Goal: Book appointment/travel/reservation

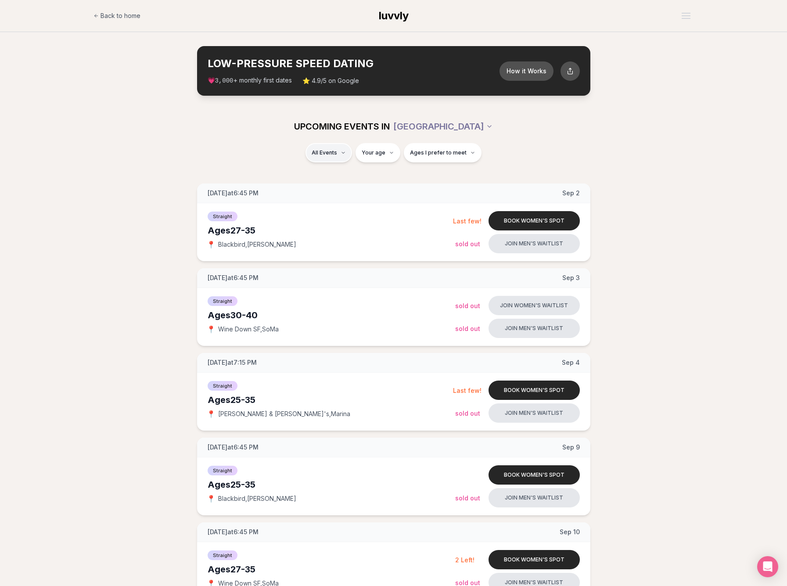
click at [327, 172] on div "Straight ( 24 )" at bounding box center [339, 175] width 83 height 19
click at [438, 149] on span "Ages I prefer to meet" at bounding box center [438, 152] width 57 height 7
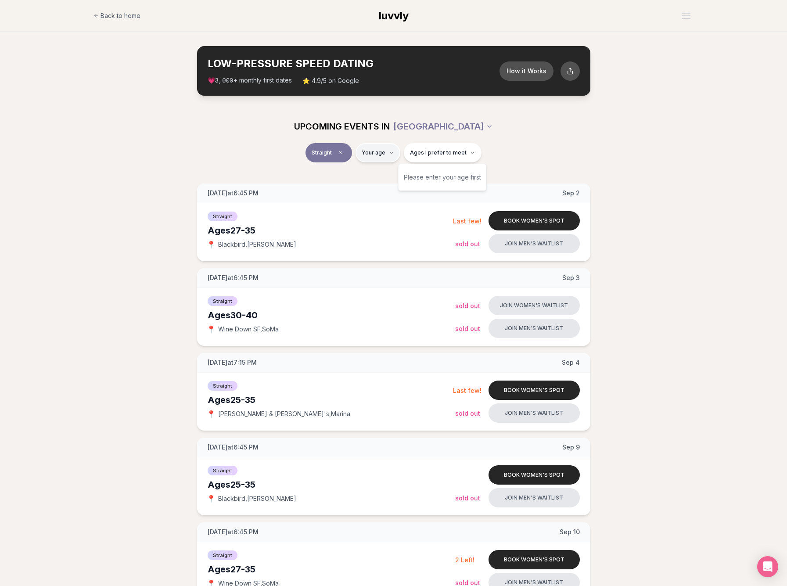
type input "**"
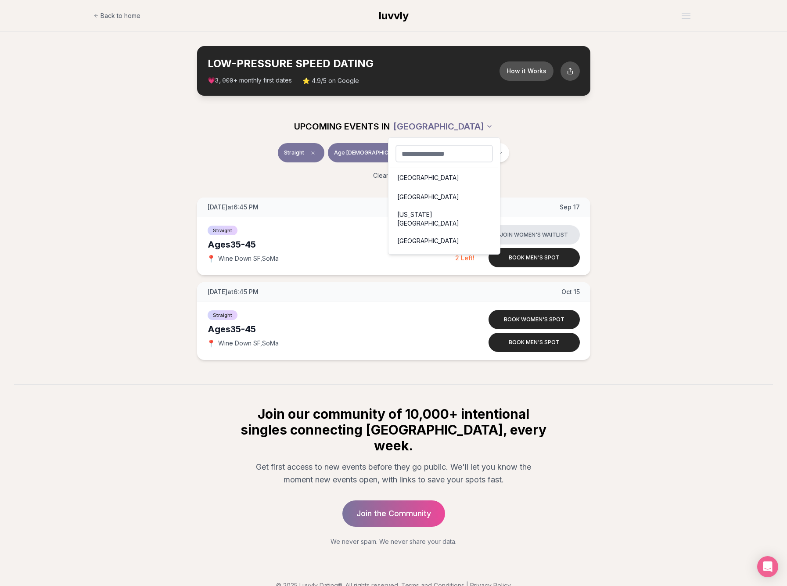
click at [441, 128] on html "Back to home luvvly LOW-PRESSURE SPEED DATING How it Works 💗 3,000 + monthly fi…" at bounding box center [393, 302] width 787 height 604
click at [415, 197] on div "[GEOGRAPHIC_DATA]" at bounding box center [444, 196] width 108 height 19
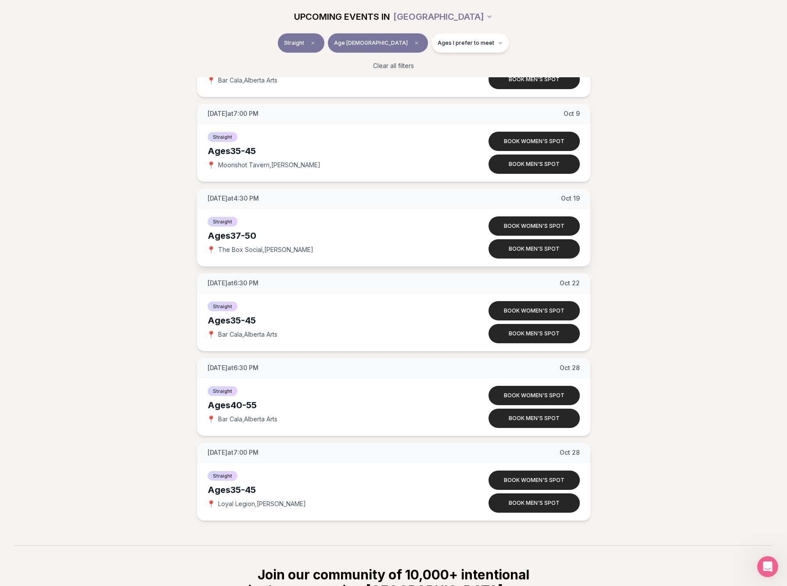
scroll to position [688, 0]
